Goal: Information Seeking & Learning: Learn about a topic

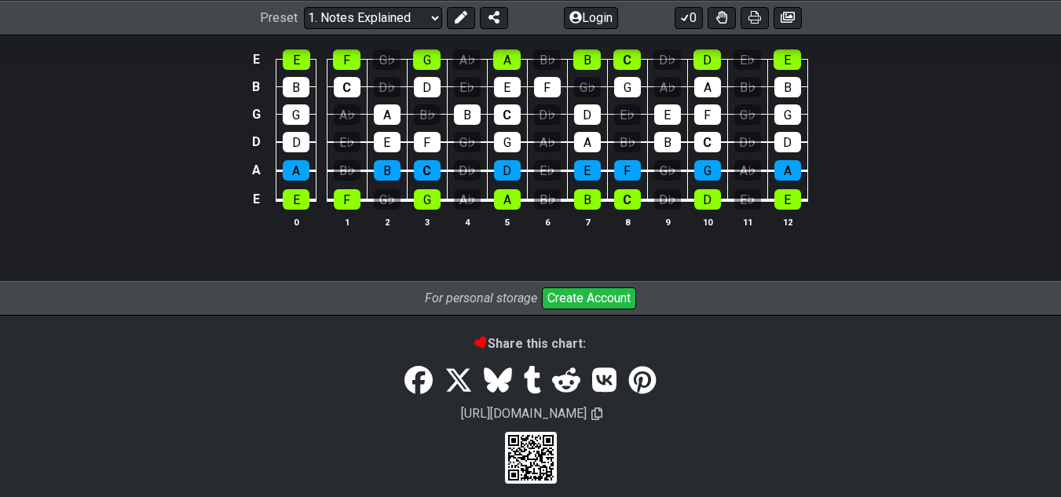
scroll to position [1675, 0]
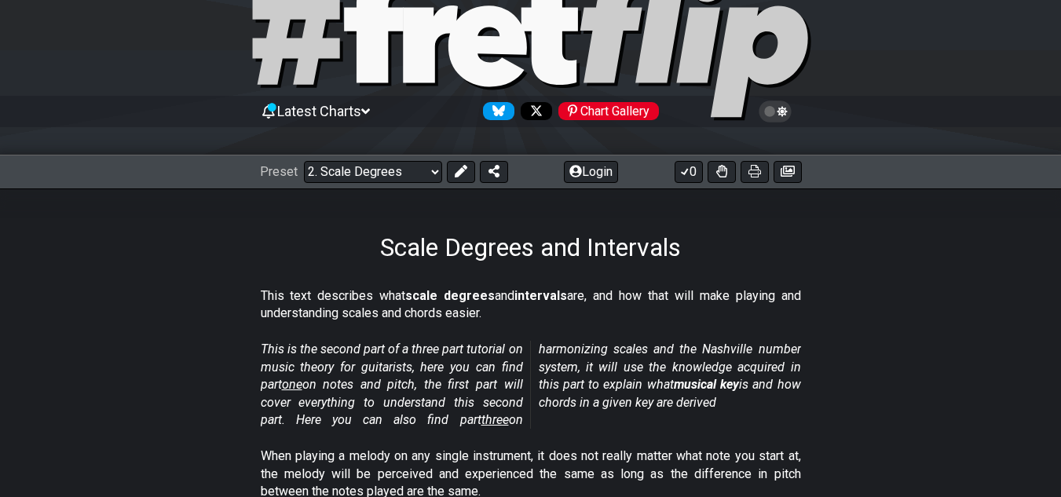
scroll to position [69, 0]
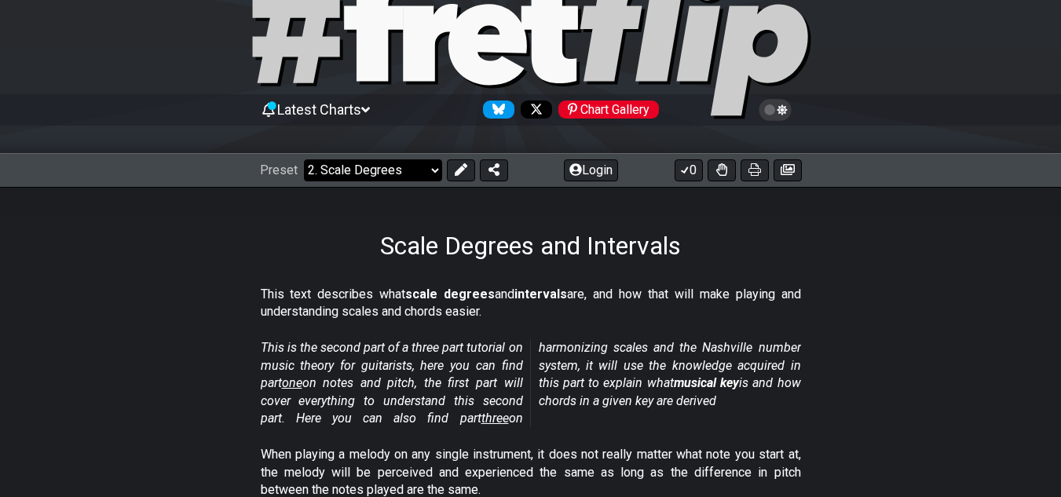
click at [418, 168] on select "Welcome to #fretflip! Initial Preset Custom Preset Minor Pentatonic Major Penta…" at bounding box center [373, 170] width 138 height 22
click at [418, 169] on select "Welcome to #fretflip! Initial Preset Custom Preset Minor Pentatonic Major Penta…" at bounding box center [373, 170] width 138 height 22
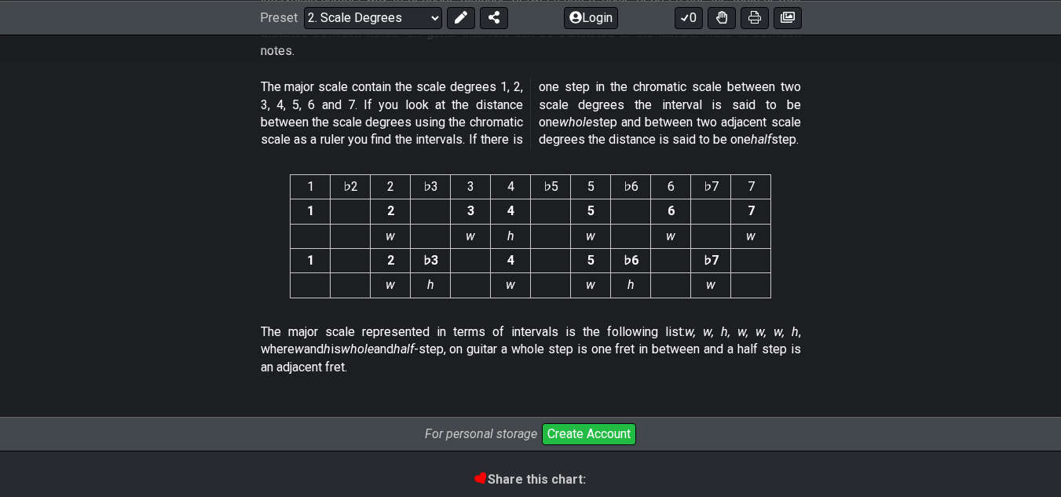
scroll to position [4146, 0]
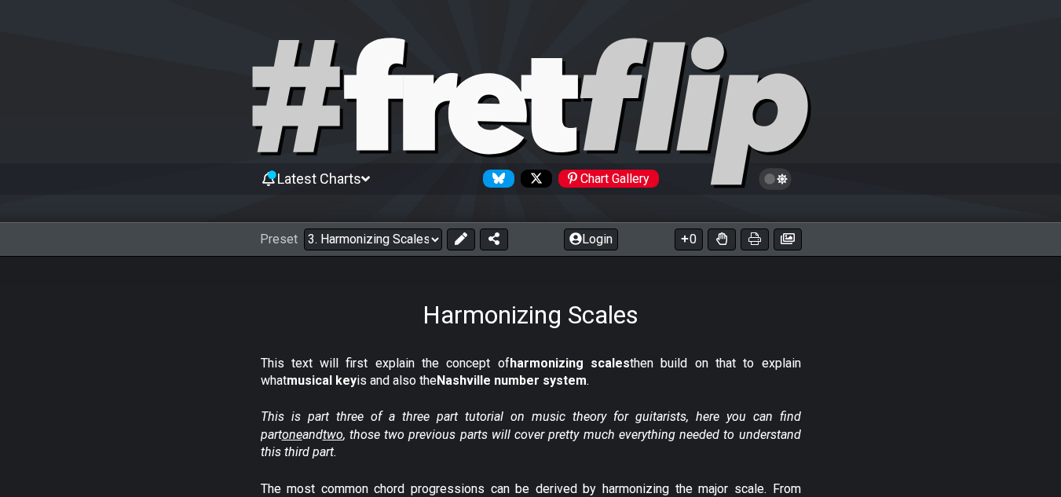
click at [491, 261] on div "Harmonizing Scales" at bounding box center [530, 293] width 1061 height 74
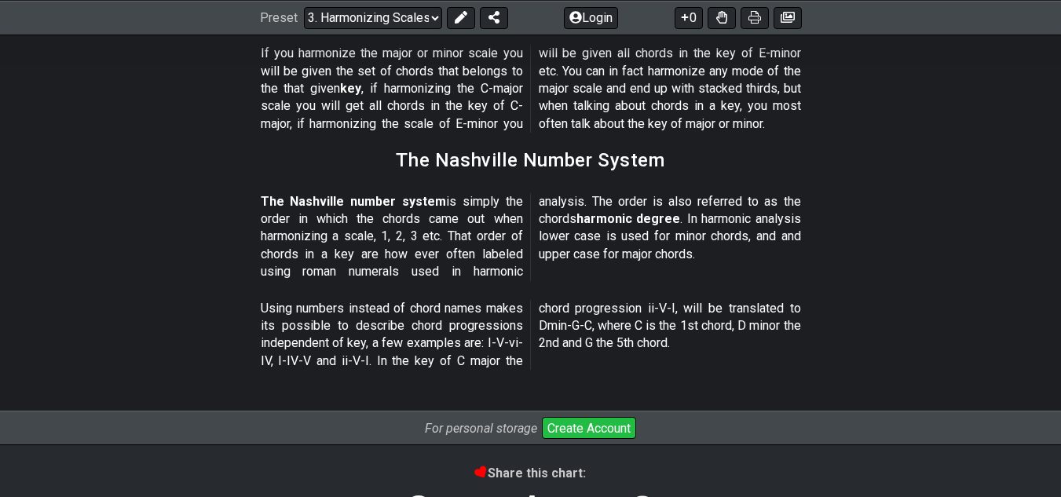
scroll to position [1909, 0]
click at [383, 7] on select "Welcome to #fretflip! Initial Preset Custom Preset Minor Pentatonic Major Penta…" at bounding box center [373, 17] width 138 height 22
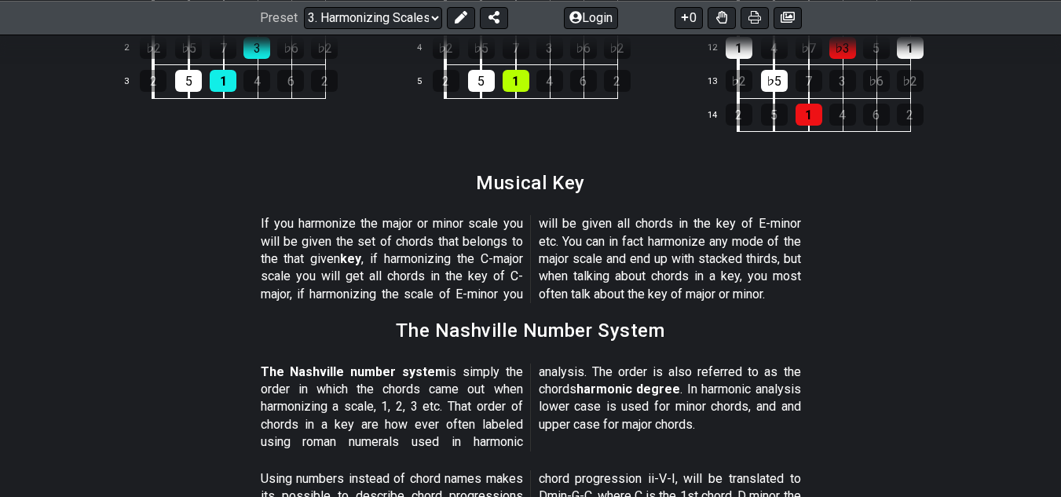
scroll to position [2051, 0]
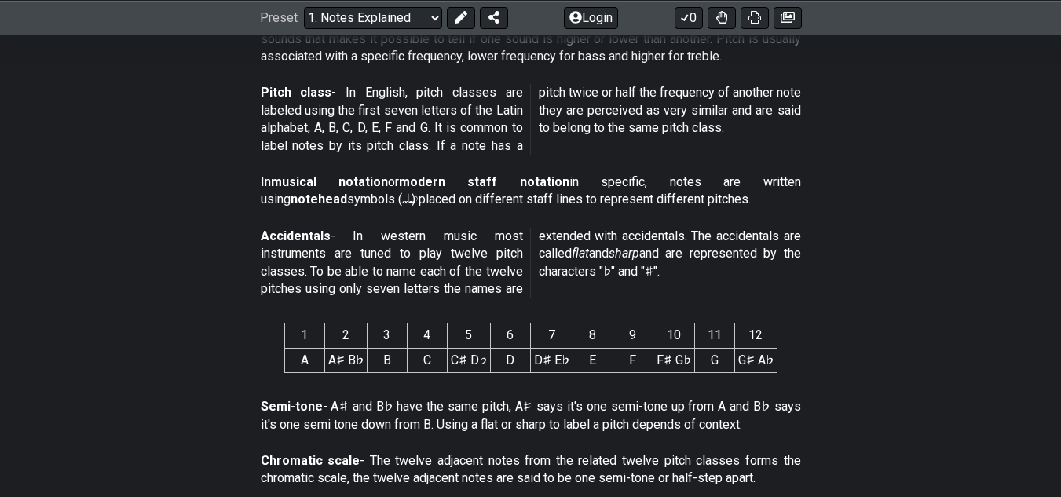
scroll to position [540, 0]
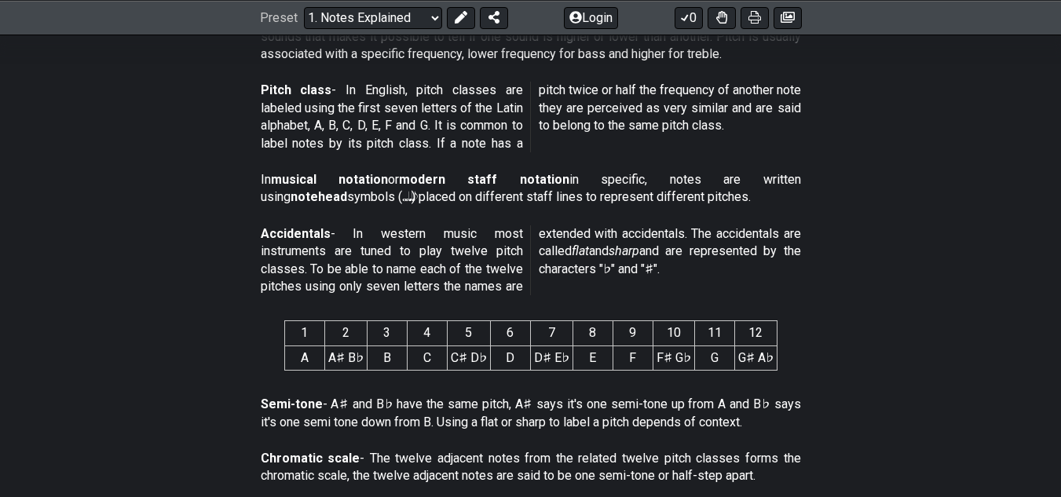
click at [151, 394] on section "Semi-tone - A♯ and B♭ have the same pitch, A♯ says it's one semi-tone up from A…" at bounding box center [530, 416] width 1061 height 54
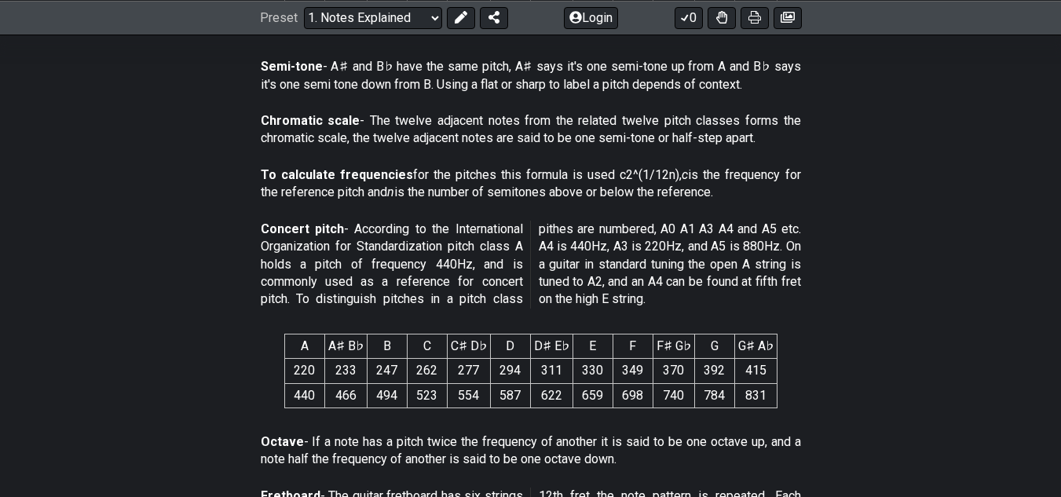
scroll to position [877, 0]
